Goal: Transaction & Acquisition: Purchase product/service

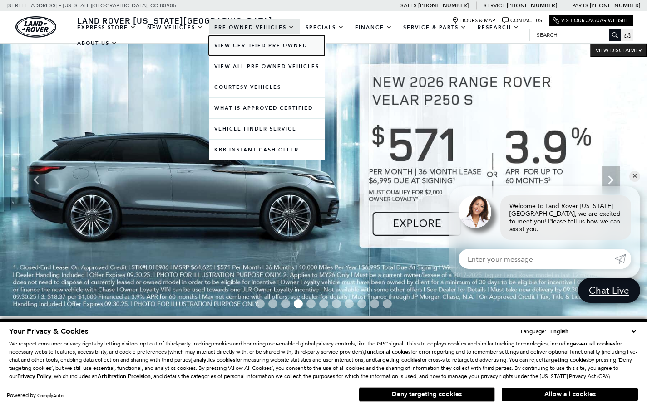
click at [243, 47] on link "View Certified Pre-Owned" at bounding box center [267, 45] width 116 height 20
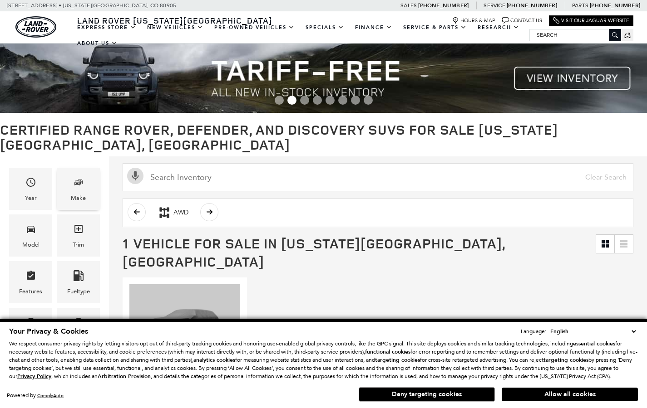
click at [95, 168] on div "Make" at bounding box center [78, 189] width 43 height 42
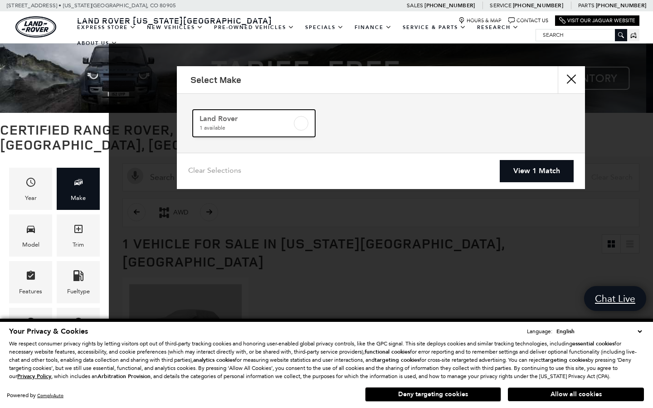
click at [309, 123] on link "Land Rover 1 available" at bounding box center [254, 123] width 123 height 27
checkbox input "true"
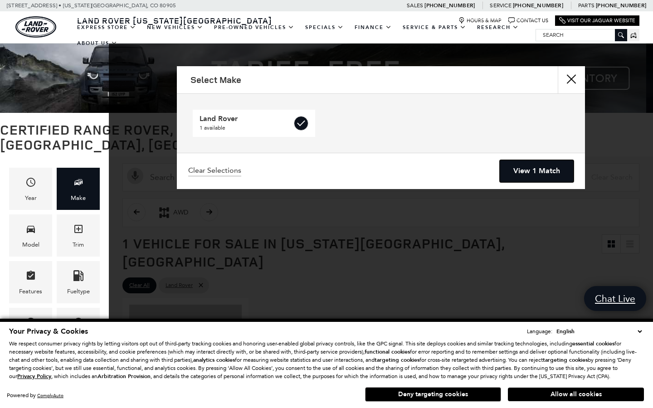
click at [545, 172] on link "View 1 Match" at bounding box center [537, 171] width 74 height 22
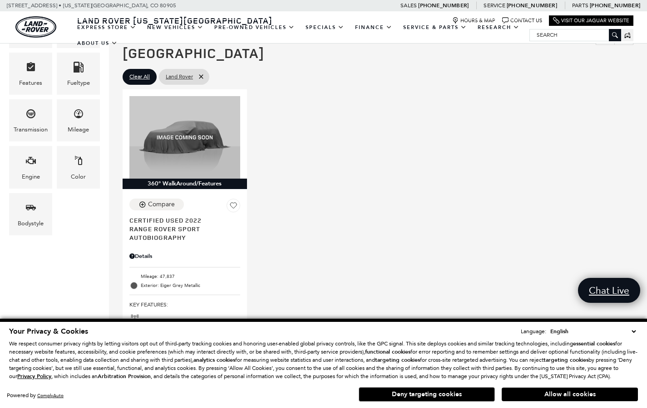
scroll to position [223, 0]
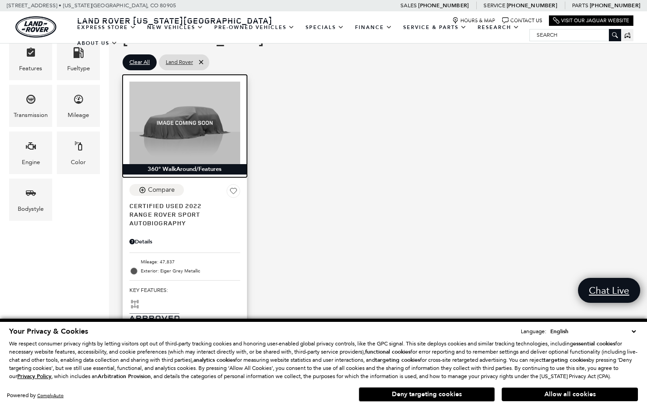
click at [173, 82] on img at bounding box center [184, 123] width 111 height 83
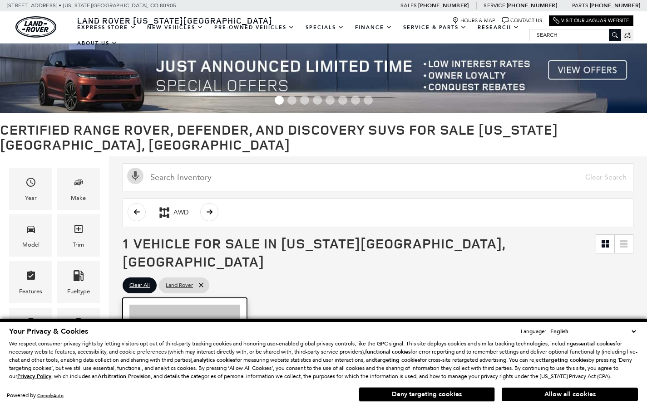
click at [197, 305] on img at bounding box center [184, 346] width 111 height 83
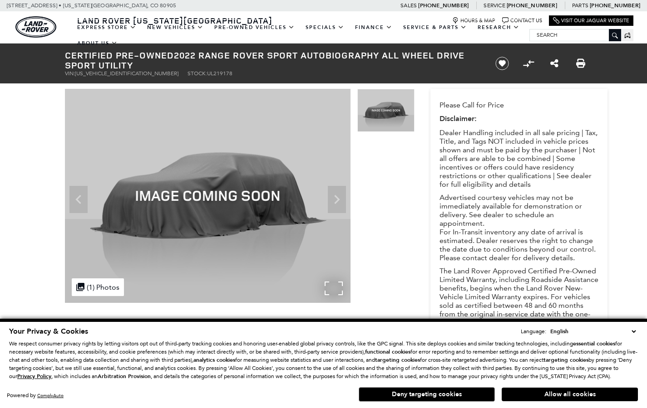
click at [338, 195] on img at bounding box center [207, 196] width 285 height 214
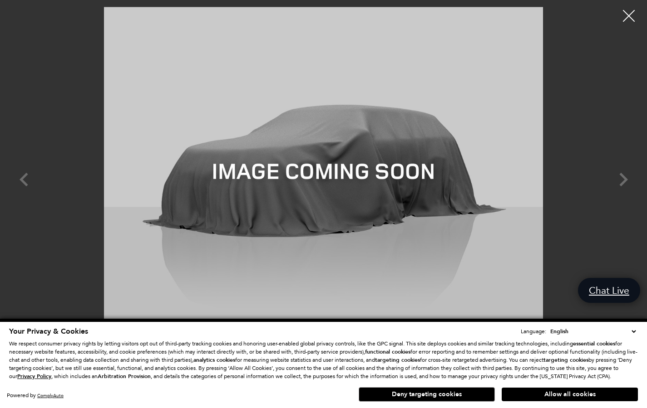
click at [623, 15] on div at bounding box center [629, 16] width 24 height 24
